Goal: Task Accomplishment & Management: Use online tool/utility

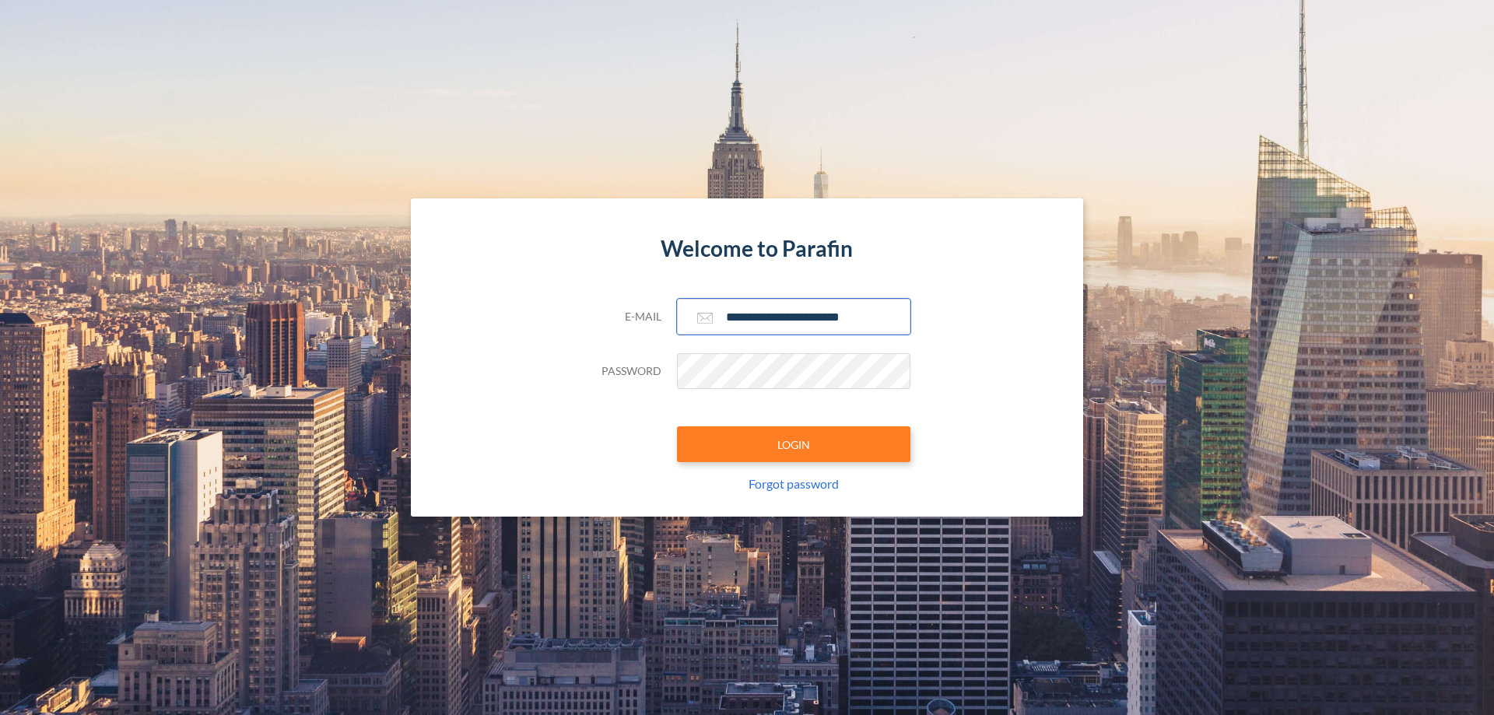
type input "**********"
click at [793, 444] on button "LOGIN" at bounding box center [793, 444] width 233 height 36
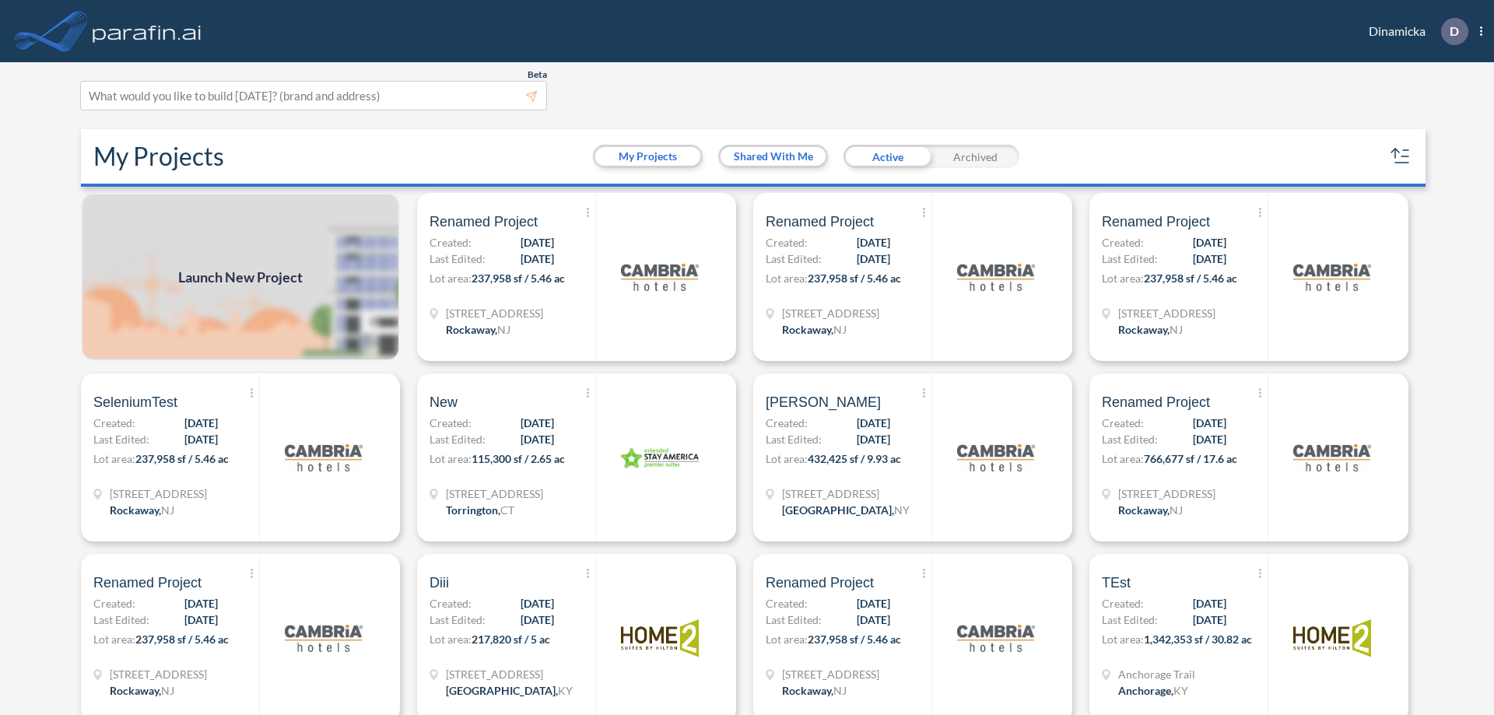
scroll to position [4, 0]
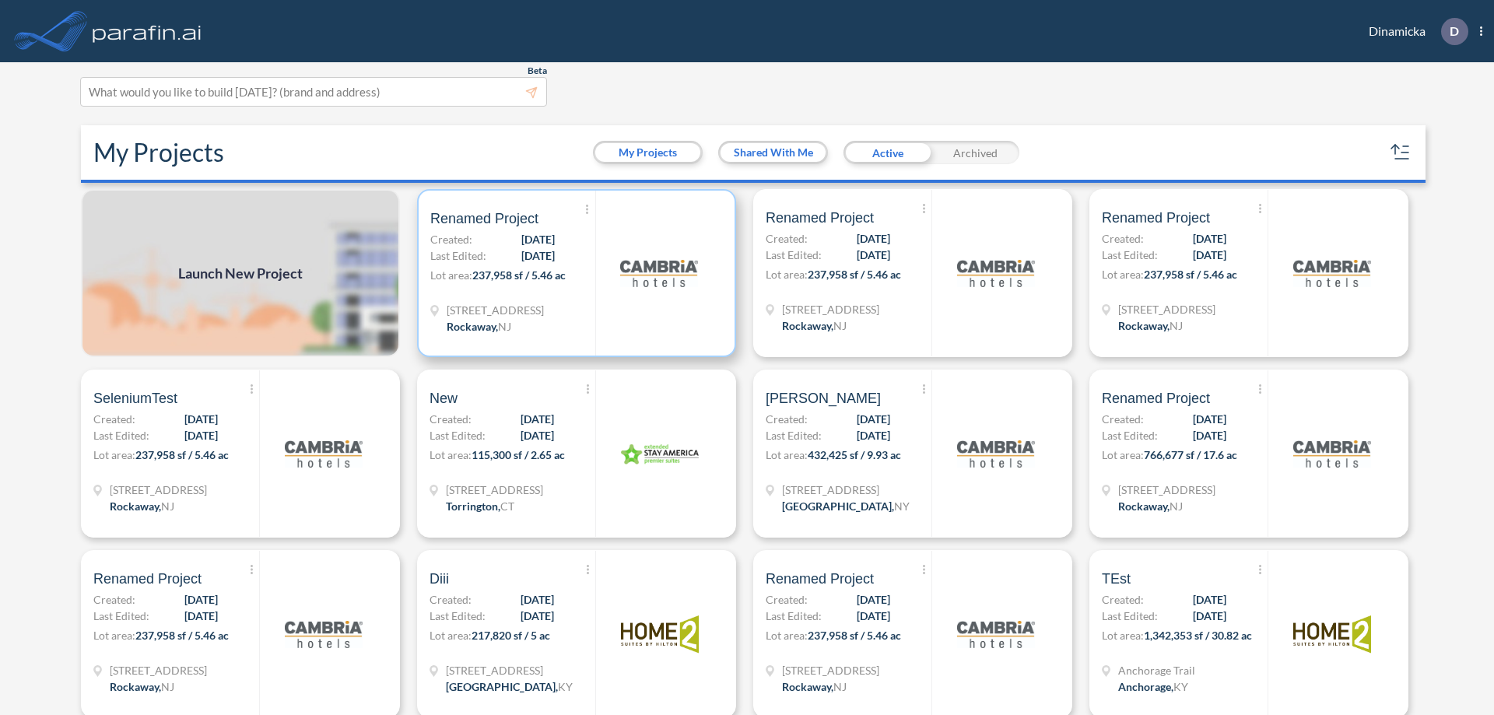
click at [573, 273] on p "Lot area: 237,958 sf / 5.46 ac" at bounding box center [512, 278] width 165 height 23
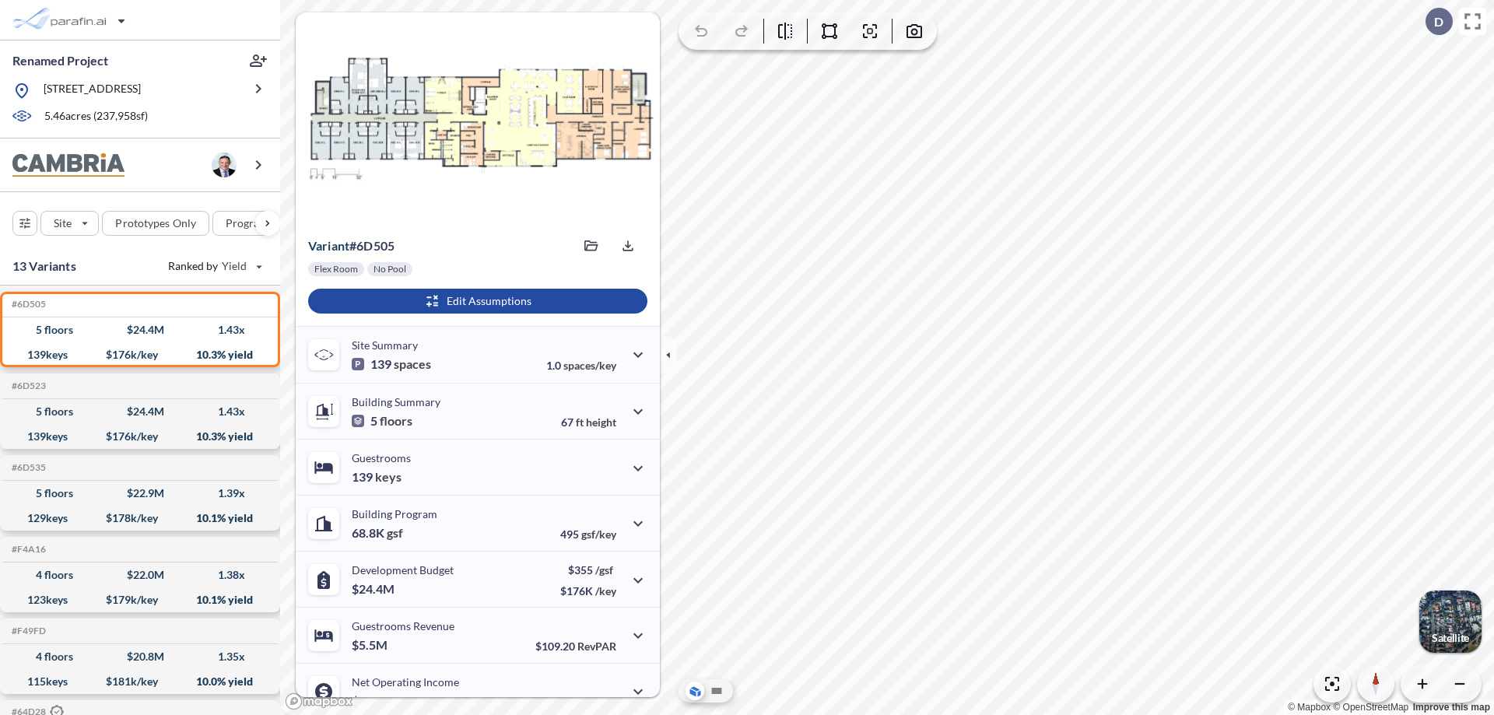
scroll to position [79, 0]
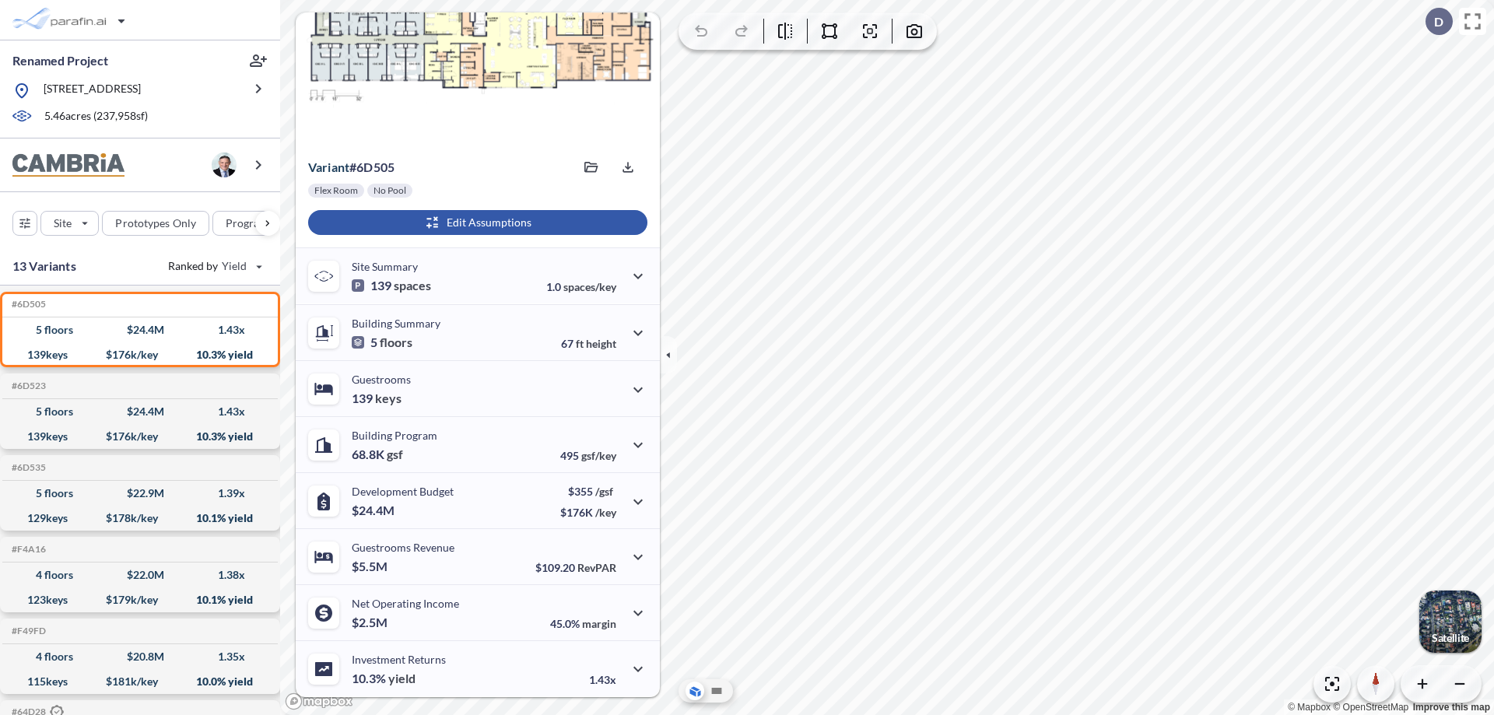
click at [475, 222] on div "button" at bounding box center [477, 222] width 339 height 25
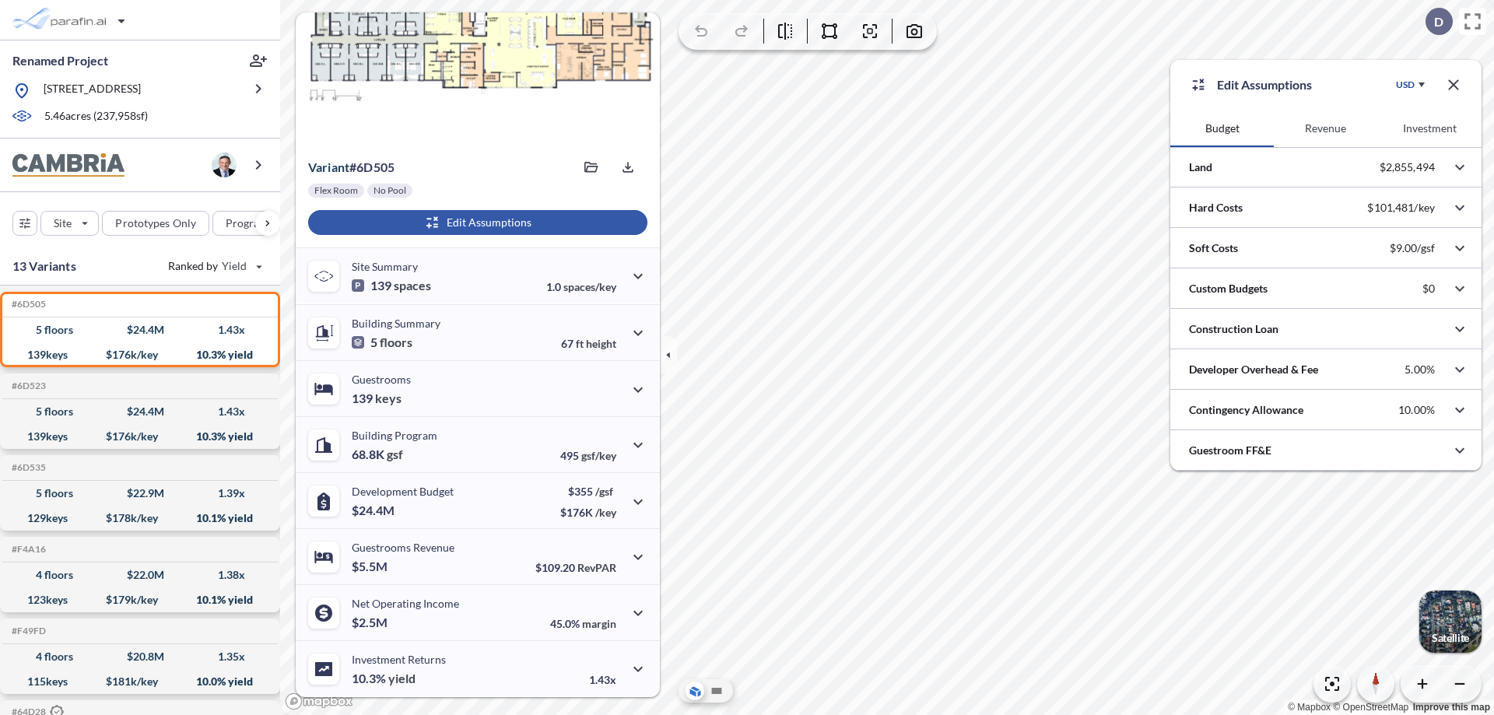
click at [1325, 128] on button "Revenue" at bounding box center [1324, 128] width 103 height 37
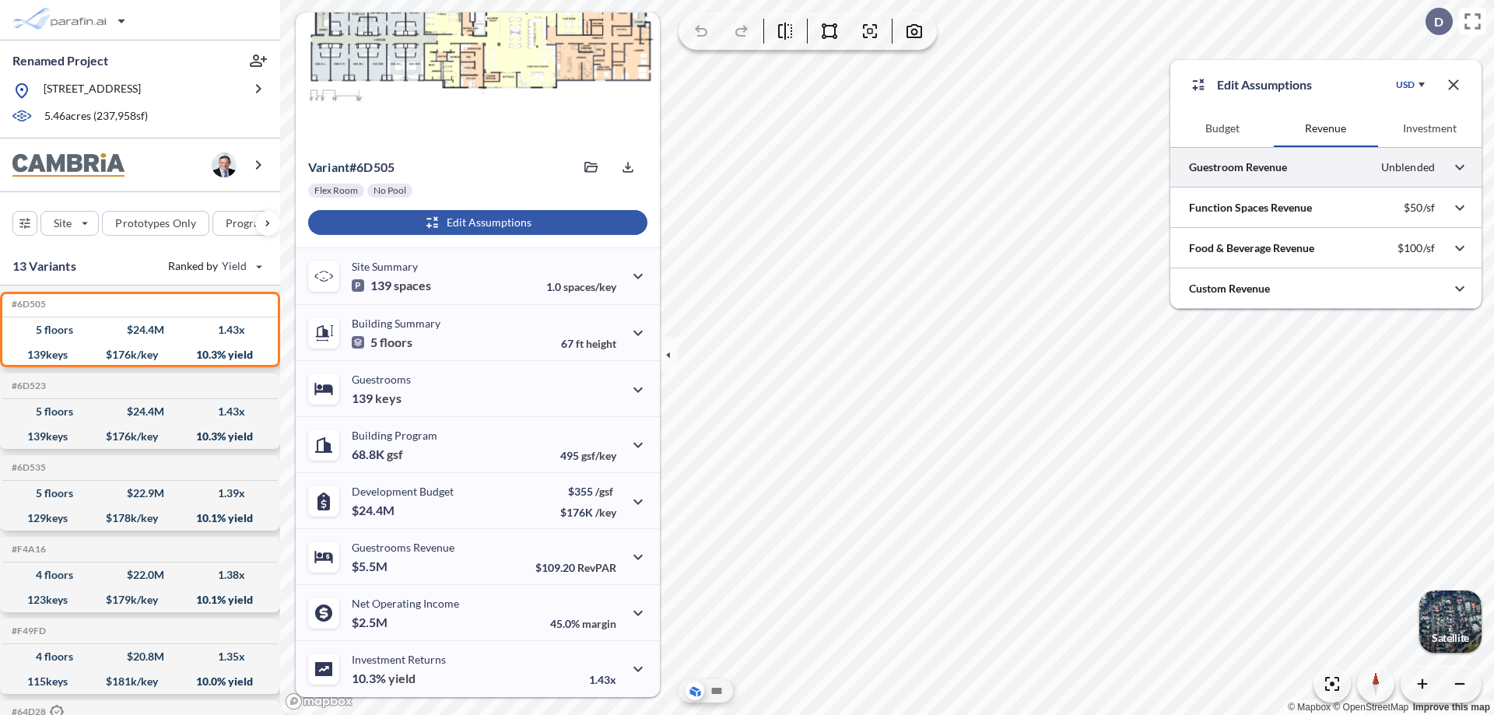
click at [1326, 167] on div at bounding box center [1325, 167] width 311 height 40
